Goal: Transaction & Acquisition: Purchase product/service

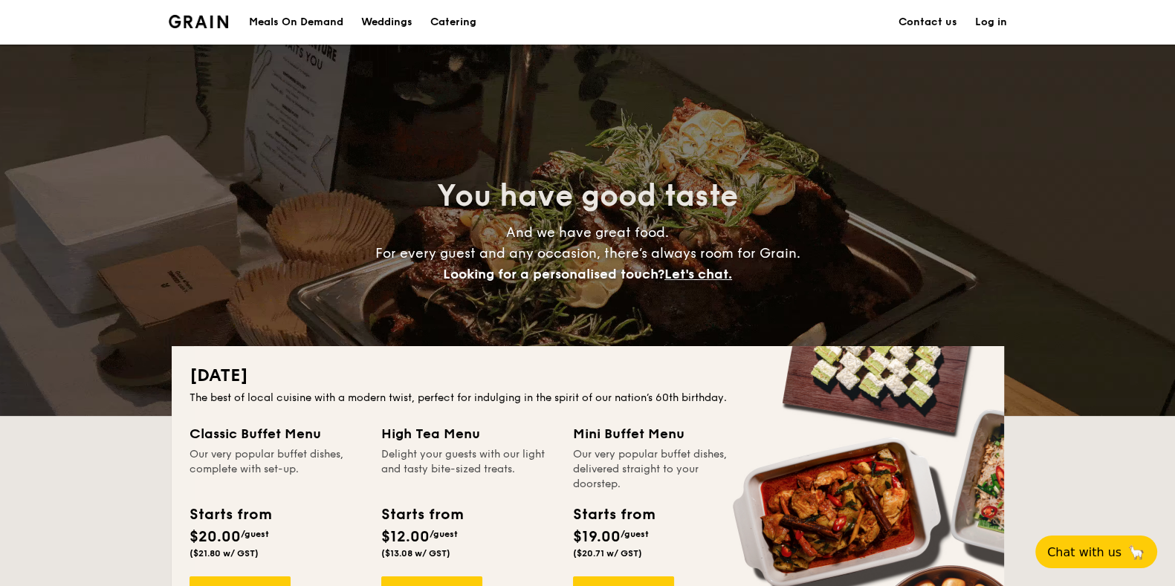
click at [289, 14] on div "Meals On Demand" at bounding box center [296, 22] width 94 height 45
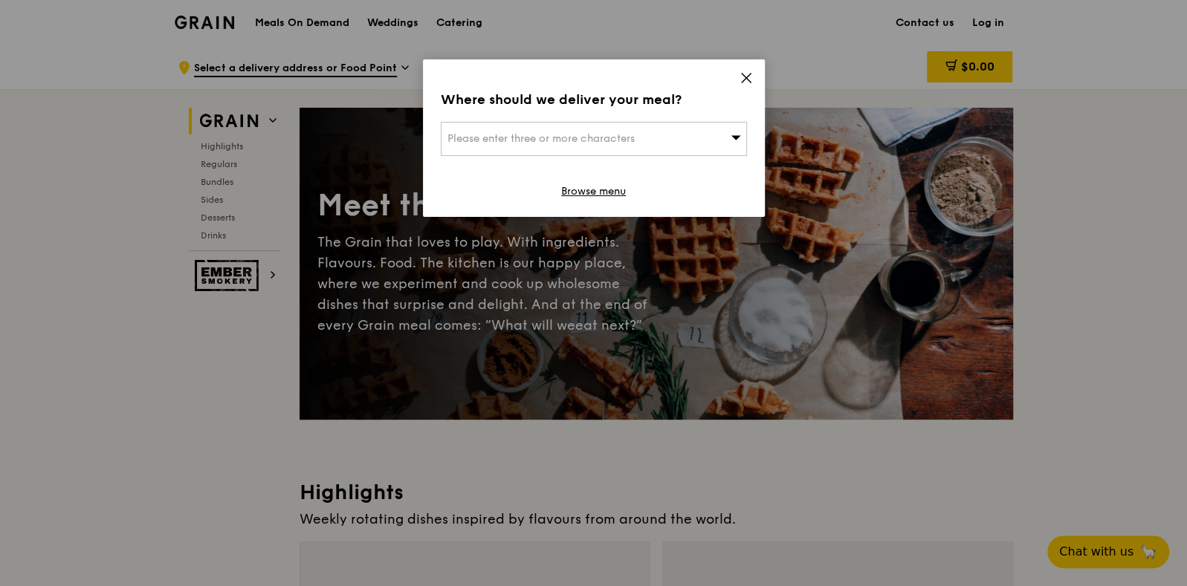
click at [593, 117] on div "Where should we deliver your meal? Please enter three or more characters Browse…" at bounding box center [594, 138] width 342 height 158
click at [523, 147] on div "Please enter three or more characters" at bounding box center [594, 139] width 306 height 34
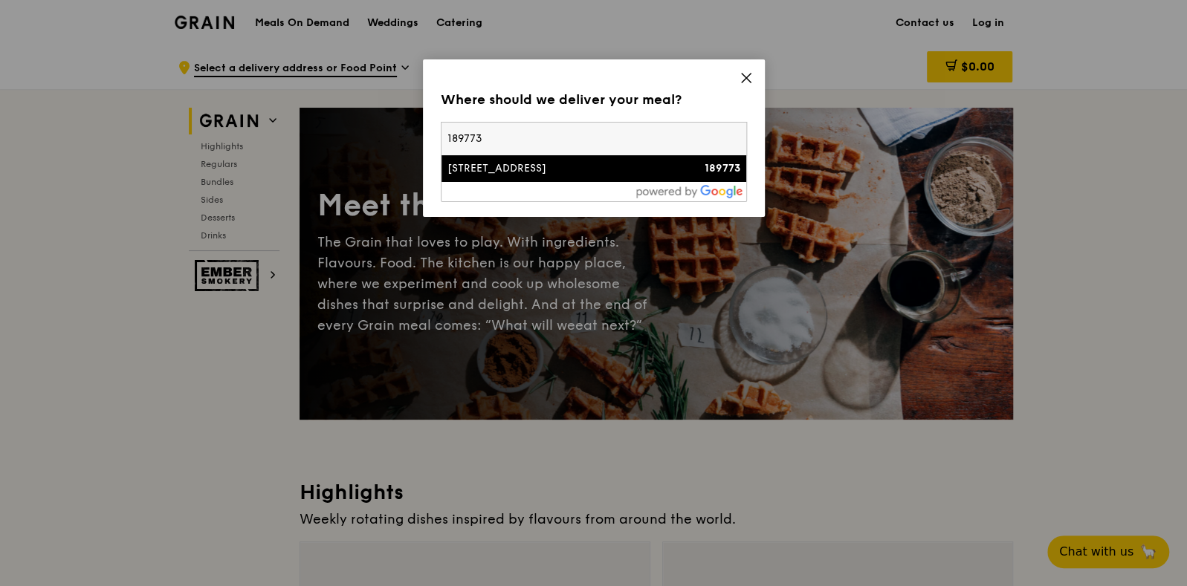
type input "189773"
click at [531, 161] on div "128 Beach Road" at bounding box center [557, 168] width 220 height 15
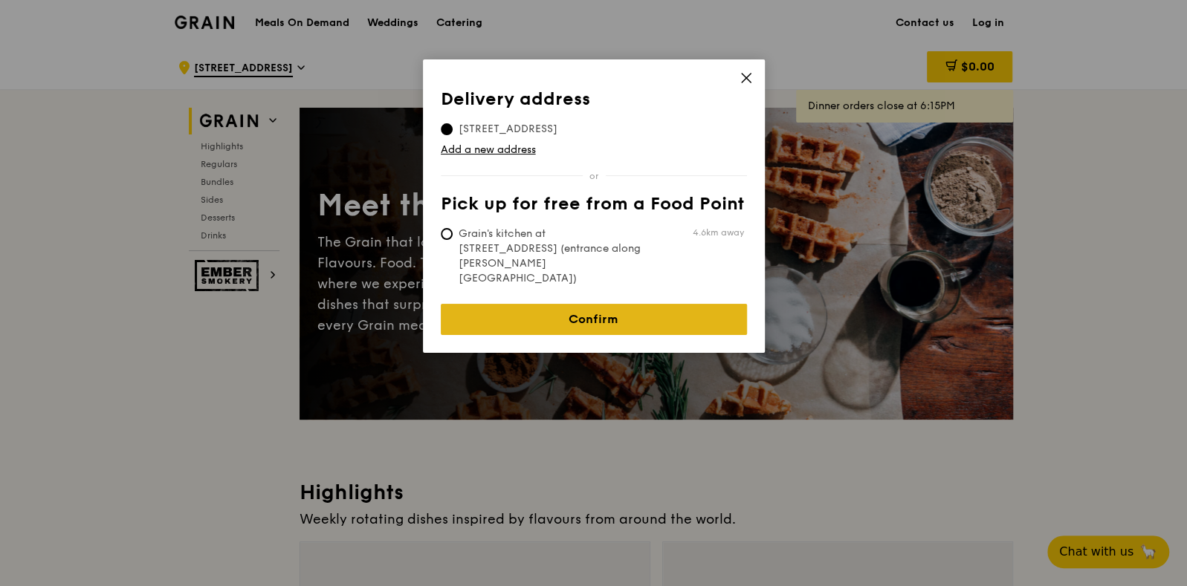
click at [585, 304] on link "Confirm" at bounding box center [594, 319] width 306 height 31
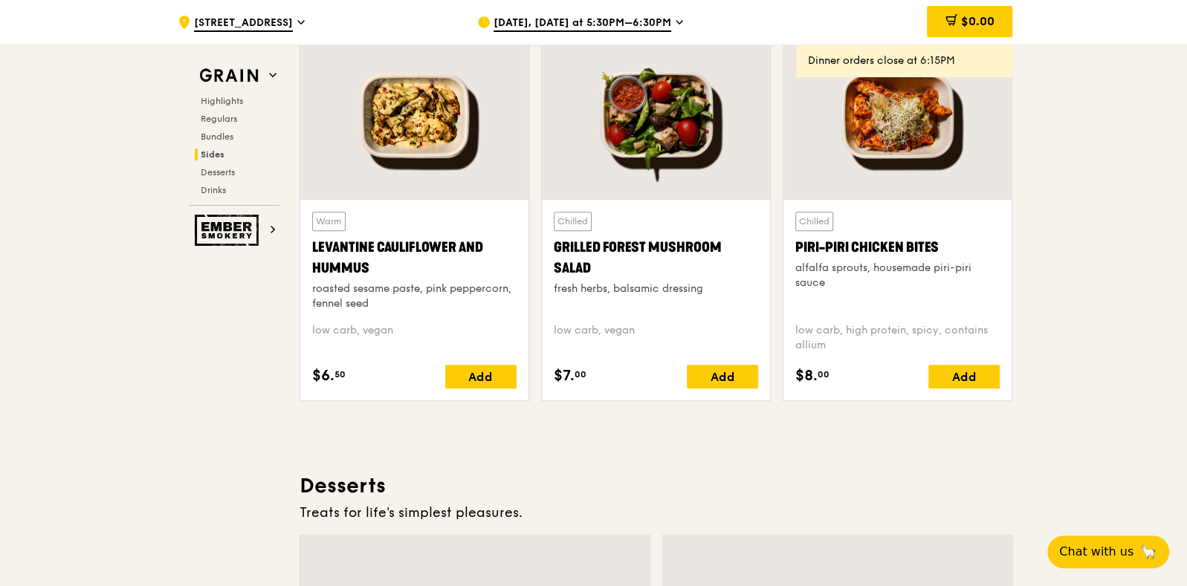
scroll to position [2973, 0]
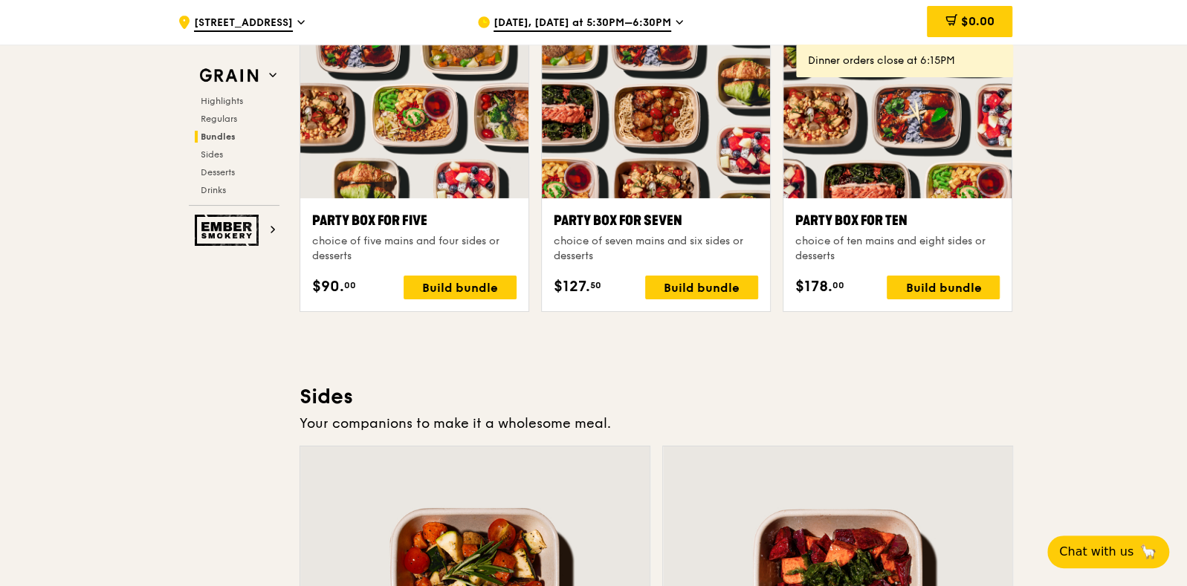
click at [653, 16] on span "Aug 13, Today at 5:30PM–6:30PM" at bounding box center [583, 24] width 178 height 16
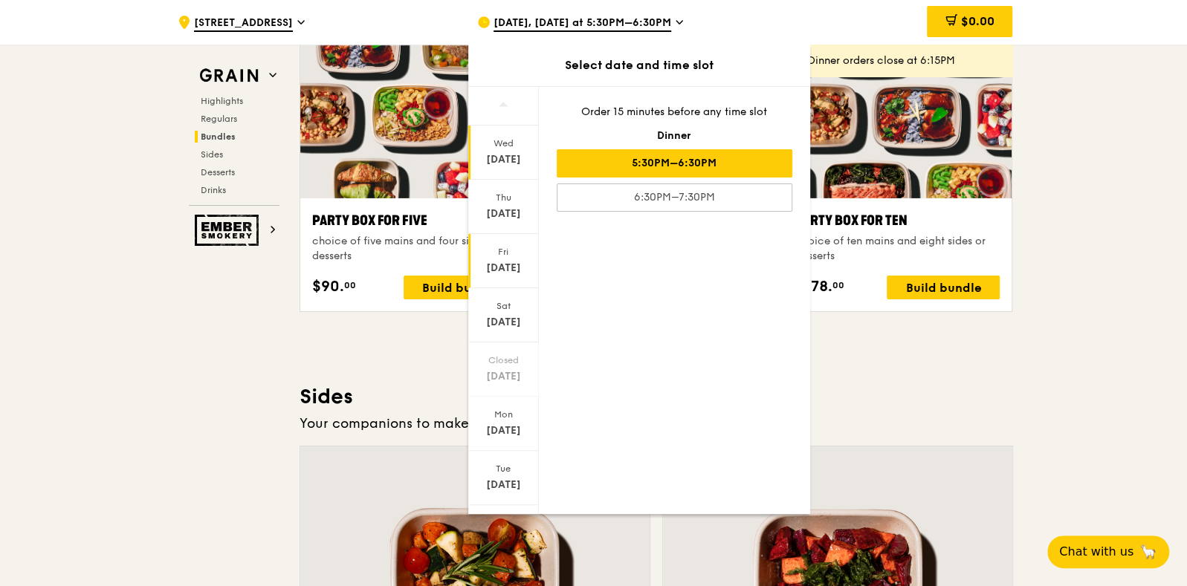
click at [505, 249] on div "Fri" at bounding box center [504, 252] width 66 height 12
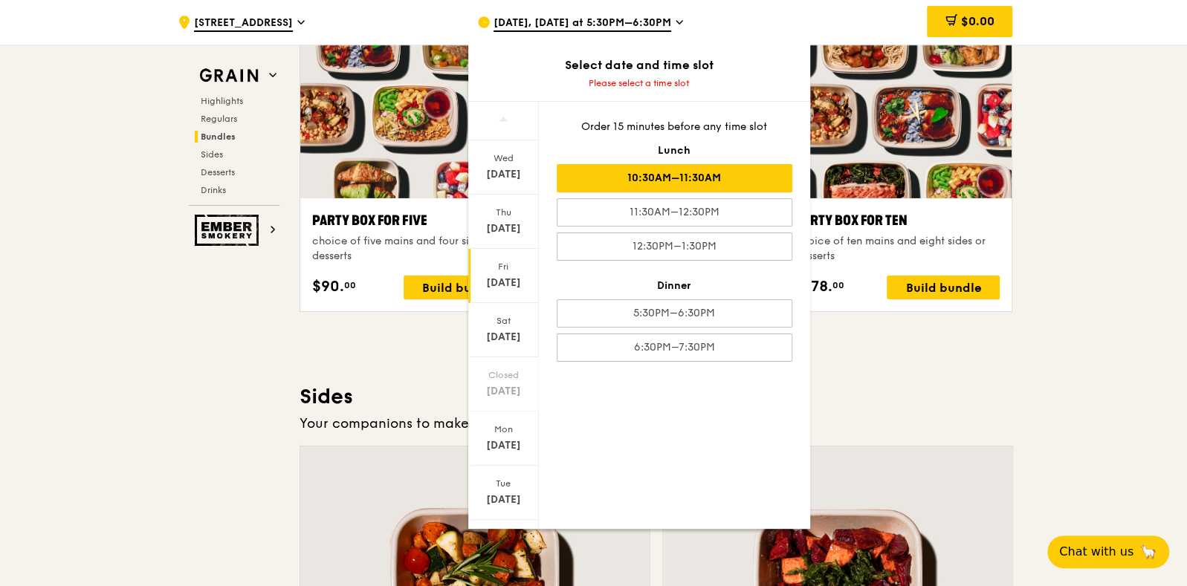
click at [706, 180] on div "10:30AM–11:30AM" at bounding box center [675, 178] width 236 height 28
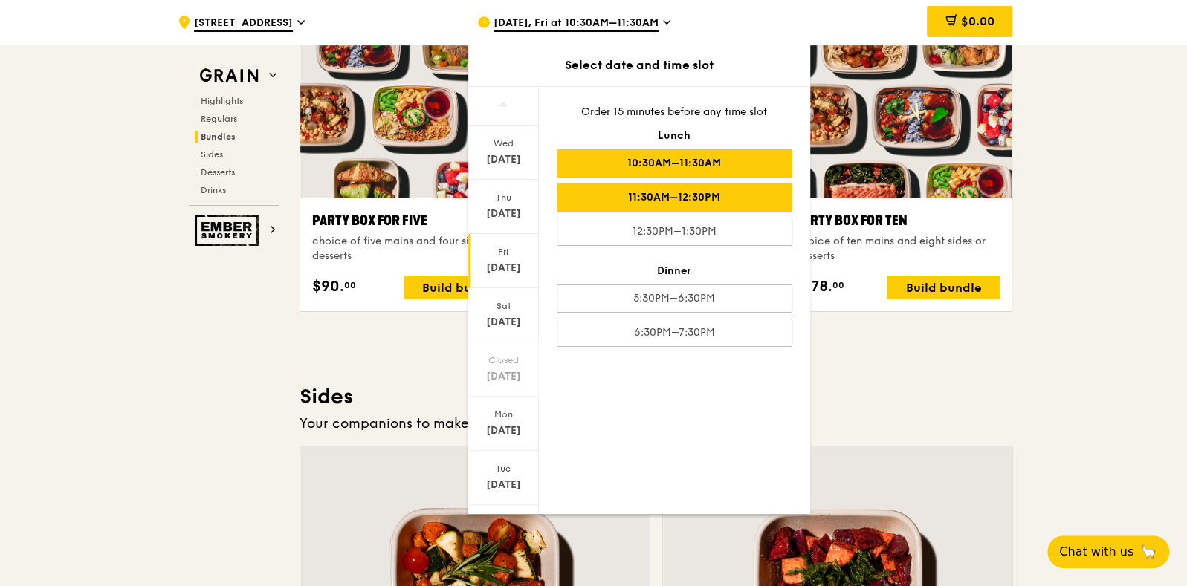
click at [713, 195] on div "11:30AM–12:30PM" at bounding box center [675, 198] width 236 height 28
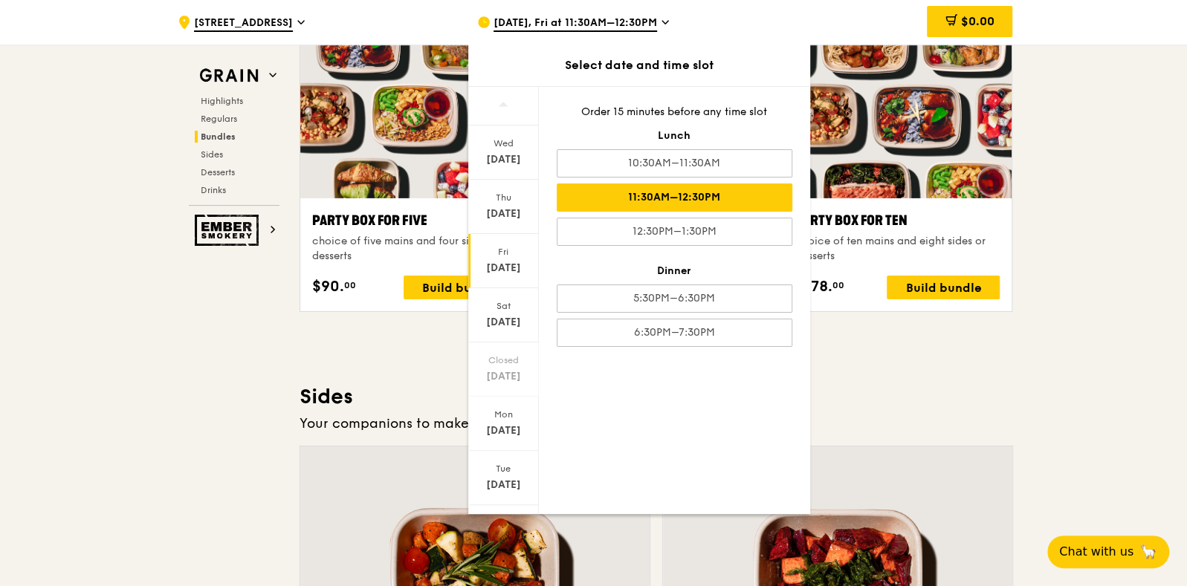
click at [1109, 128] on div ".cls-1 { fill: none; stroke: #fff; stroke-linecap: round; stroke-linejoin: roun…" at bounding box center [593, 203] width 1187 height 6262
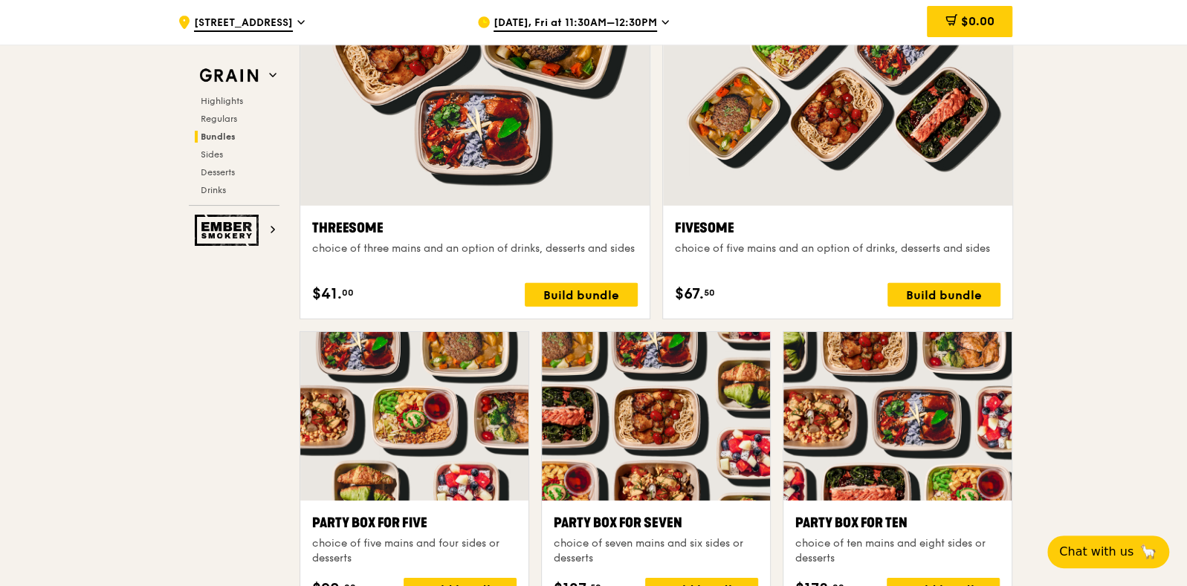
scroll to position [2230, 0]
